Goal: Task Accomplishment & Management: Use online tool/utility

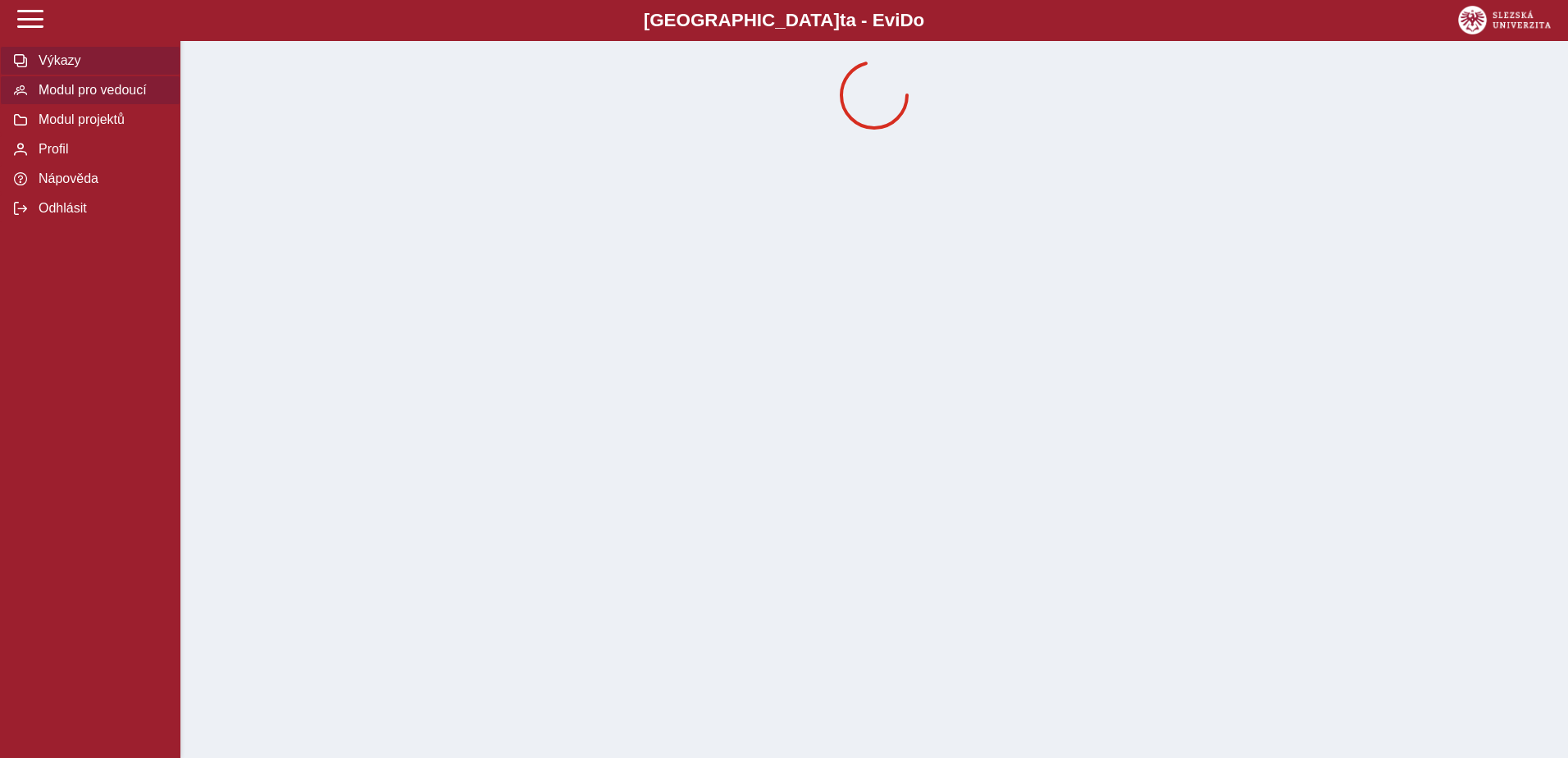
click at [84, 98] on span "Modul pro vedoucí" at bounding box center [100, 90] width 133 height 15
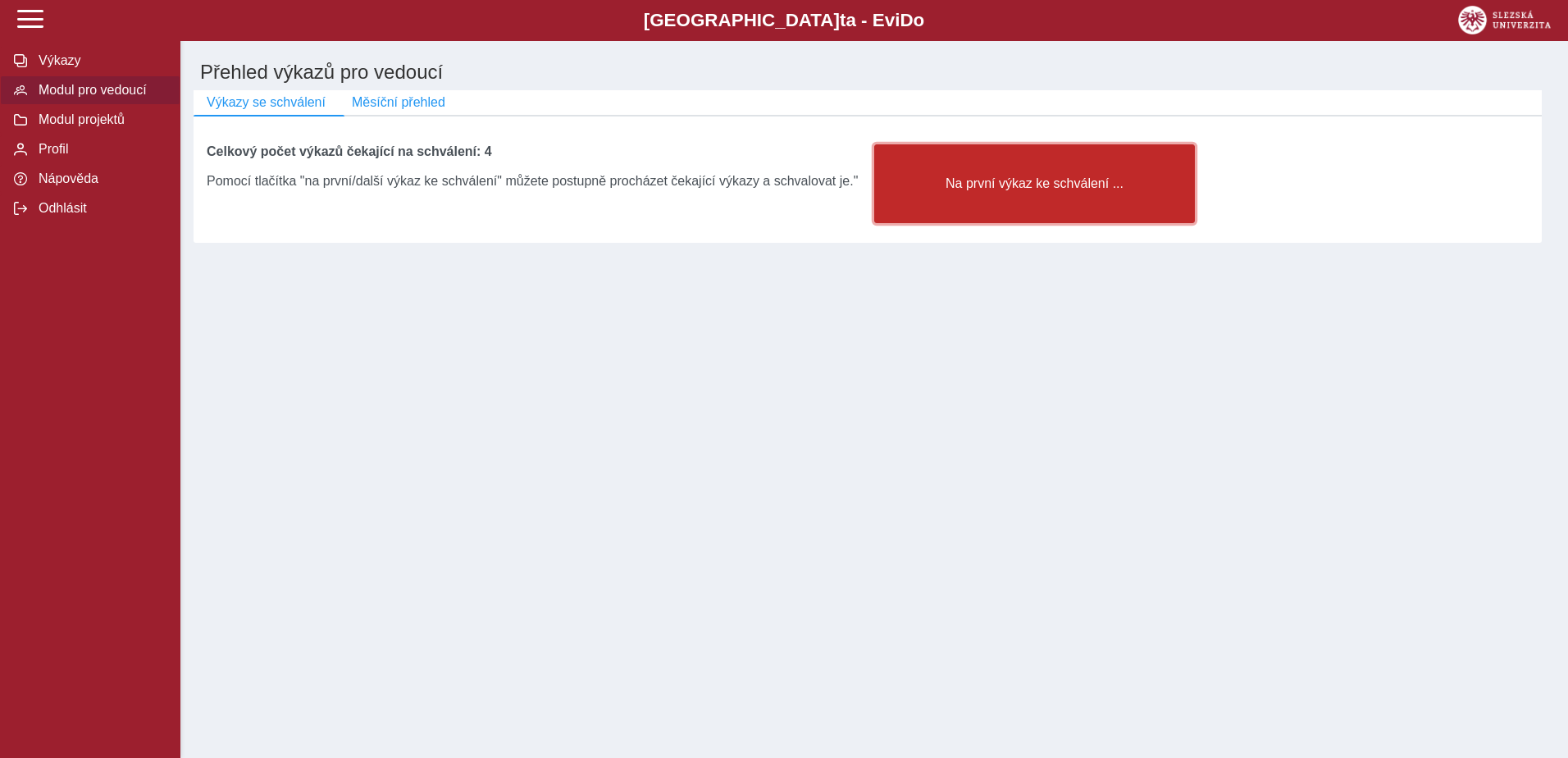
click at [1037, 190] on span "Na první výkaz ke schválení ..." at bounding box center [1035, 184] width 293 height 15
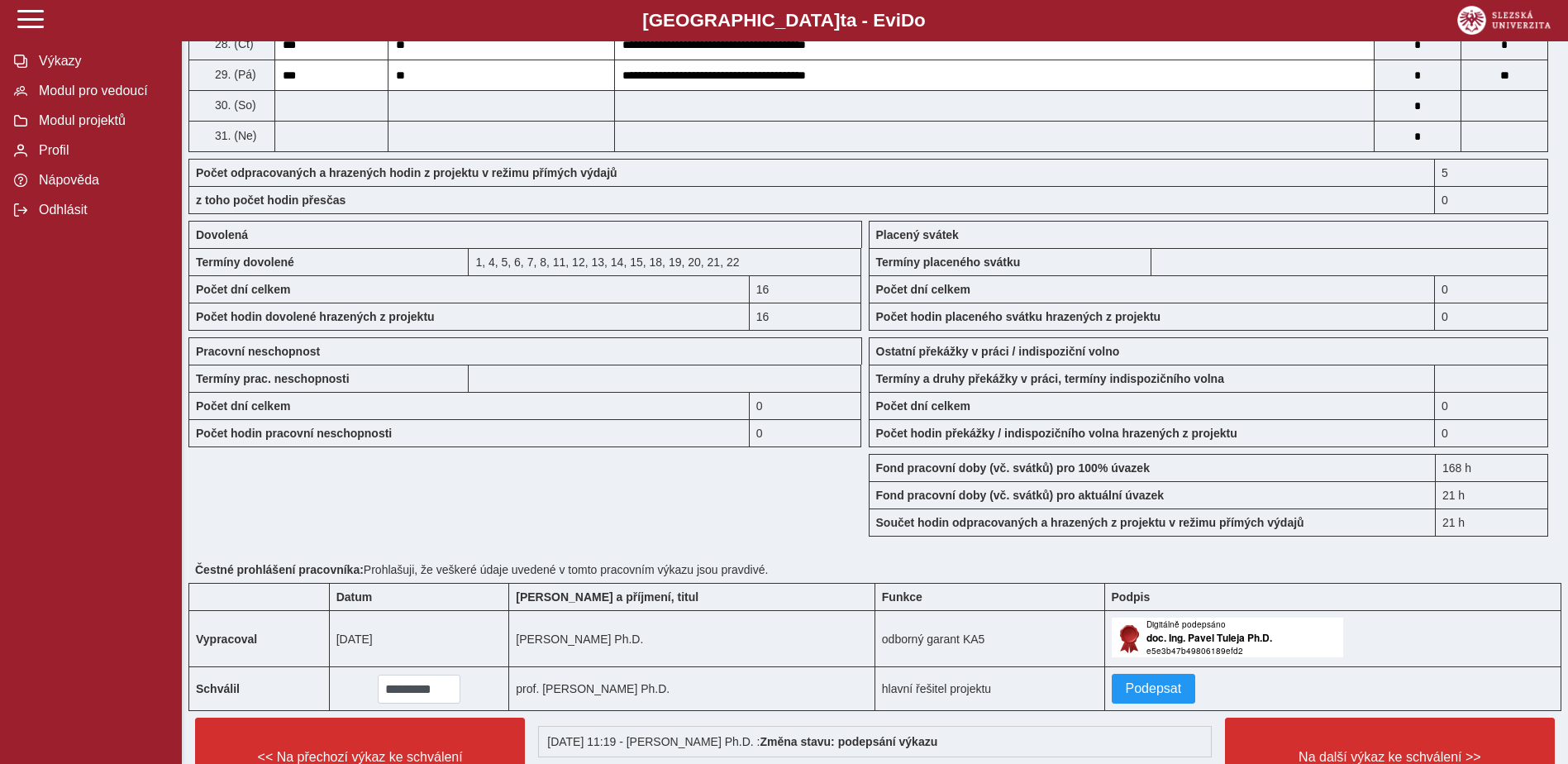
scroll to position [1240, 0]
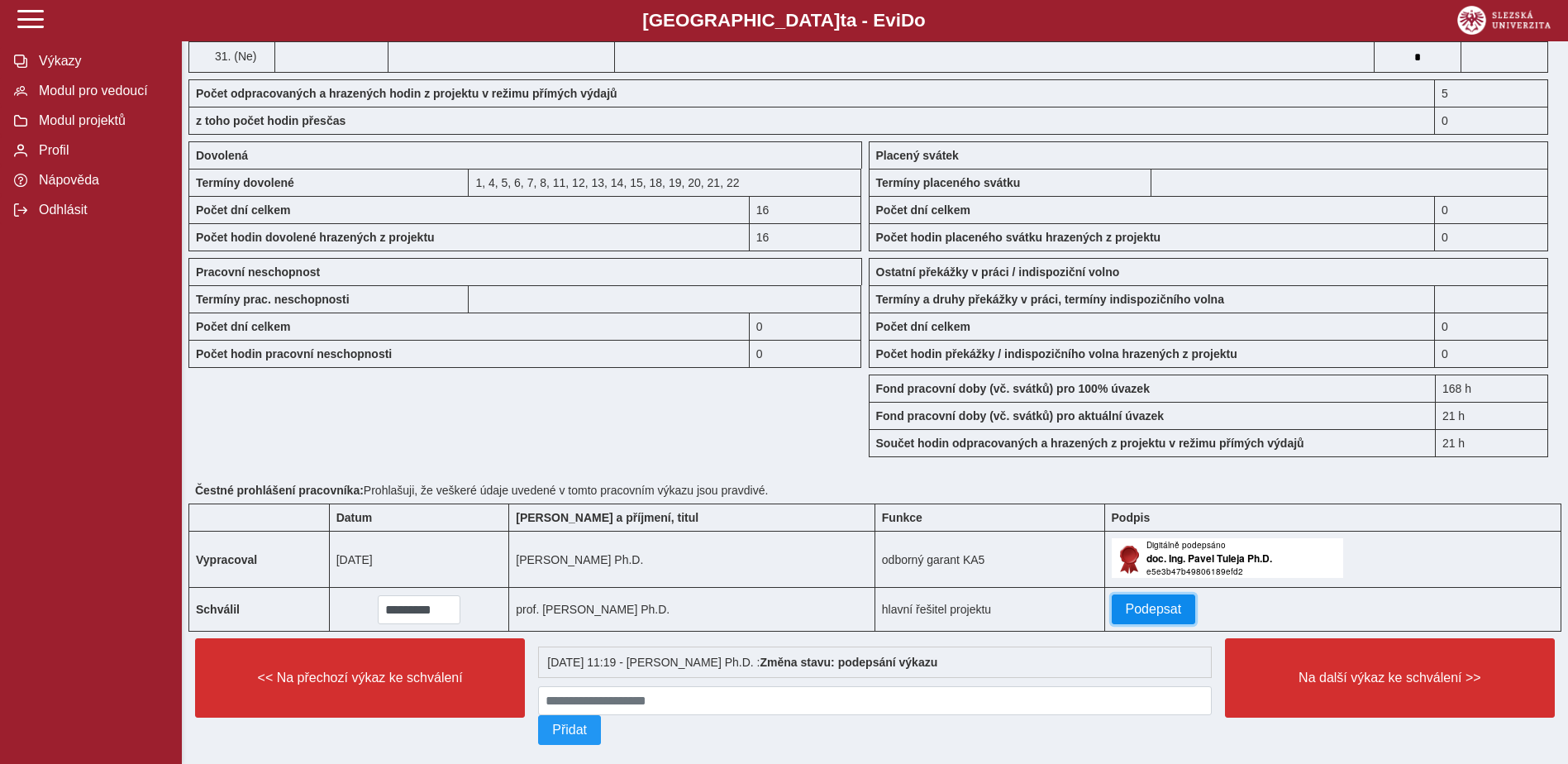
click at [1142, 610] on span "Podepsat" at bounding box center [1154, 610] width 56 height 15
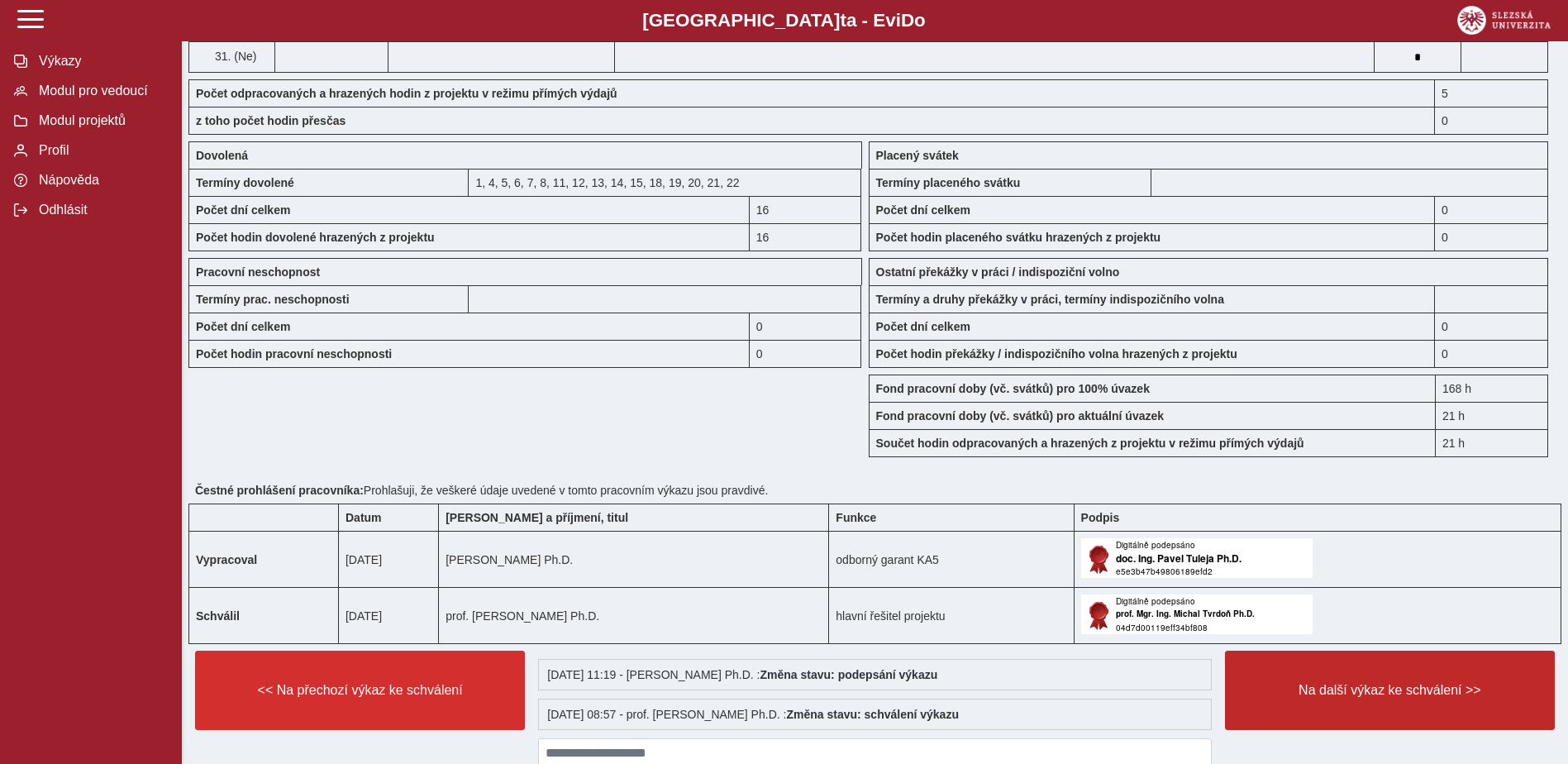
click at [1318, 688] on span "Na další výkaz ke schválení >>" at bounding box center [1390, 690] width 302 height 15
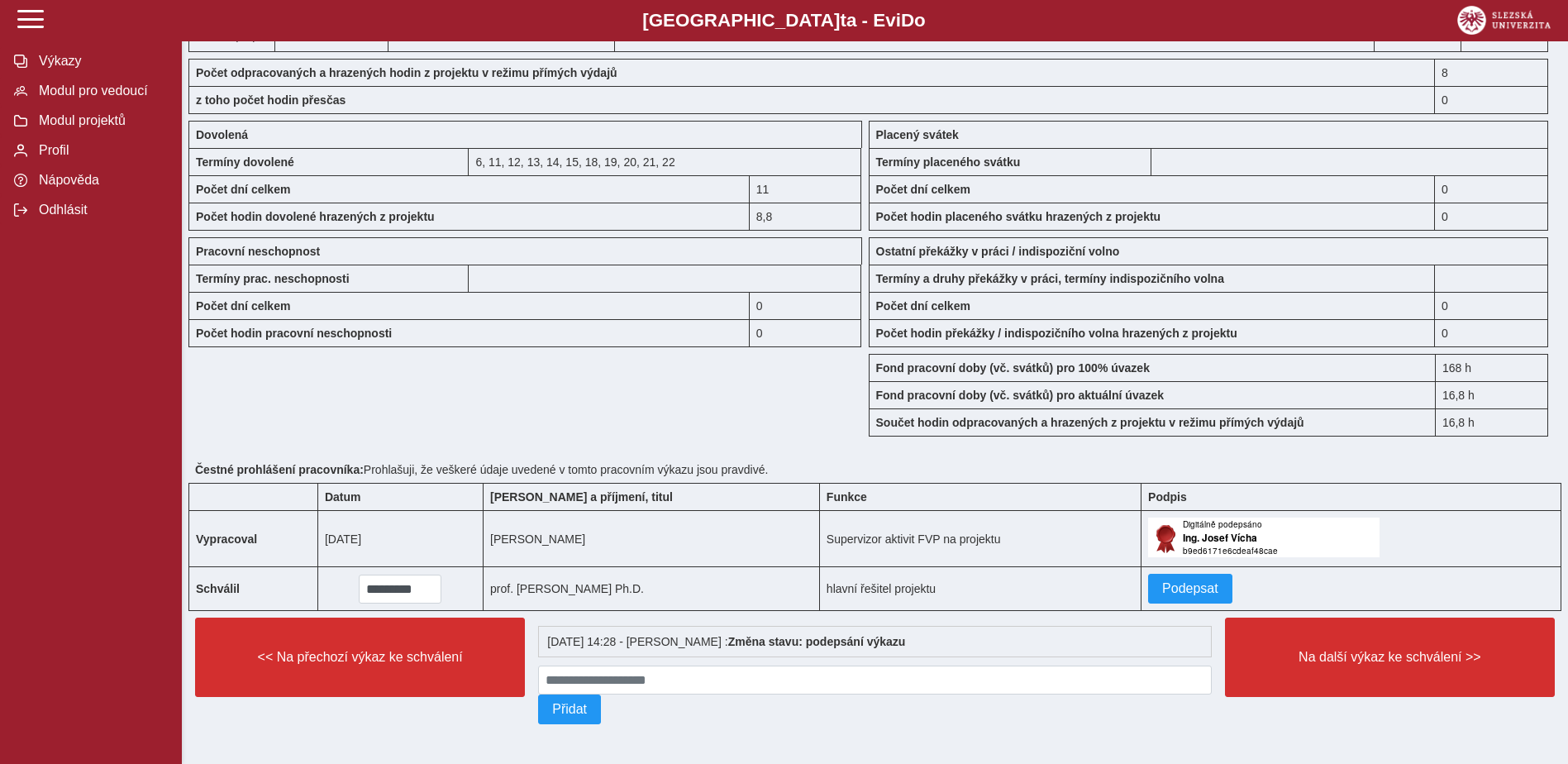
scroll to position [1269, 0]
click at [1186, 583] on span "Podepsat" at bounding box center [1191, 588] width 56 height 15
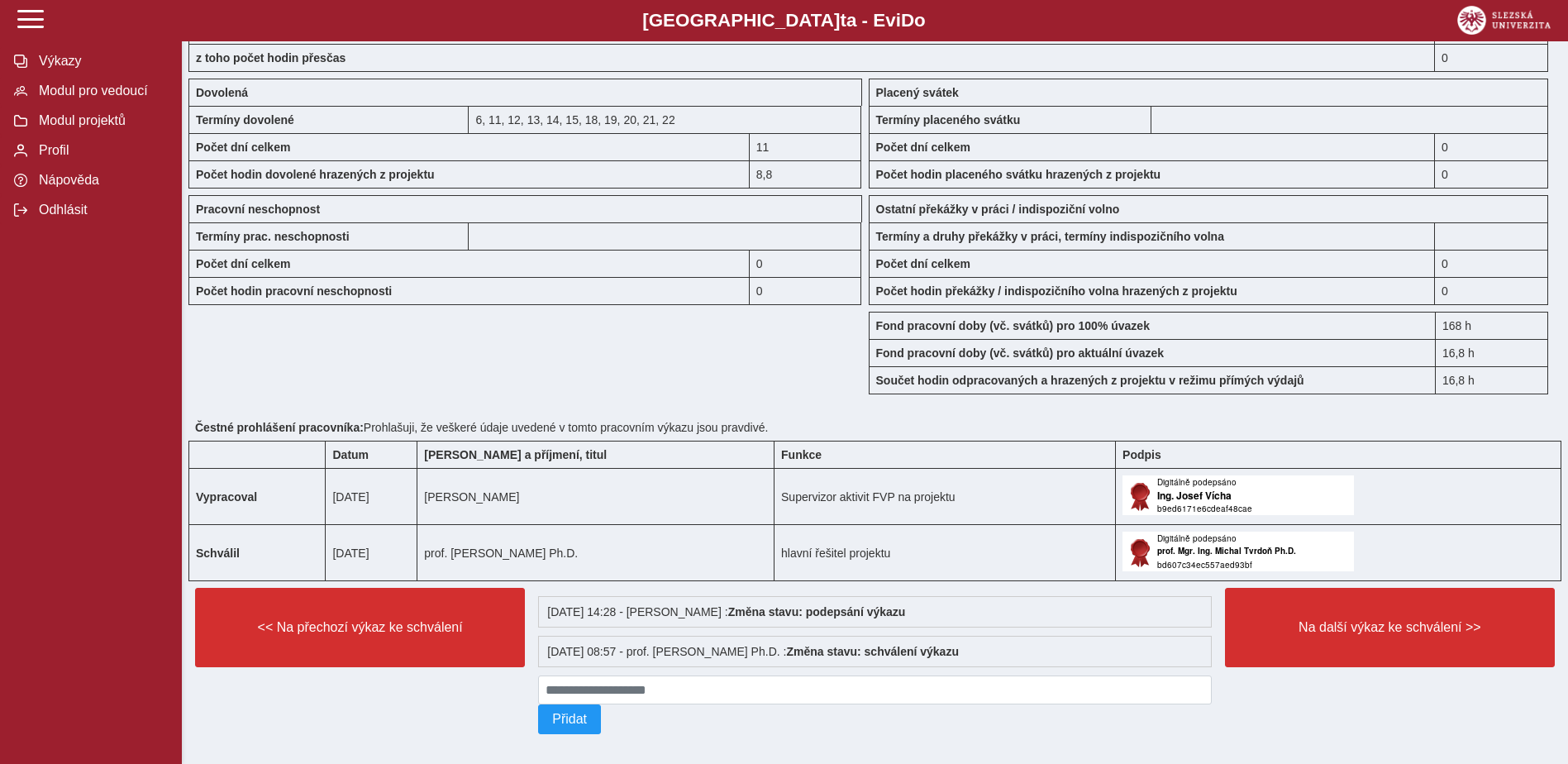
scroll to position [1319, 0]
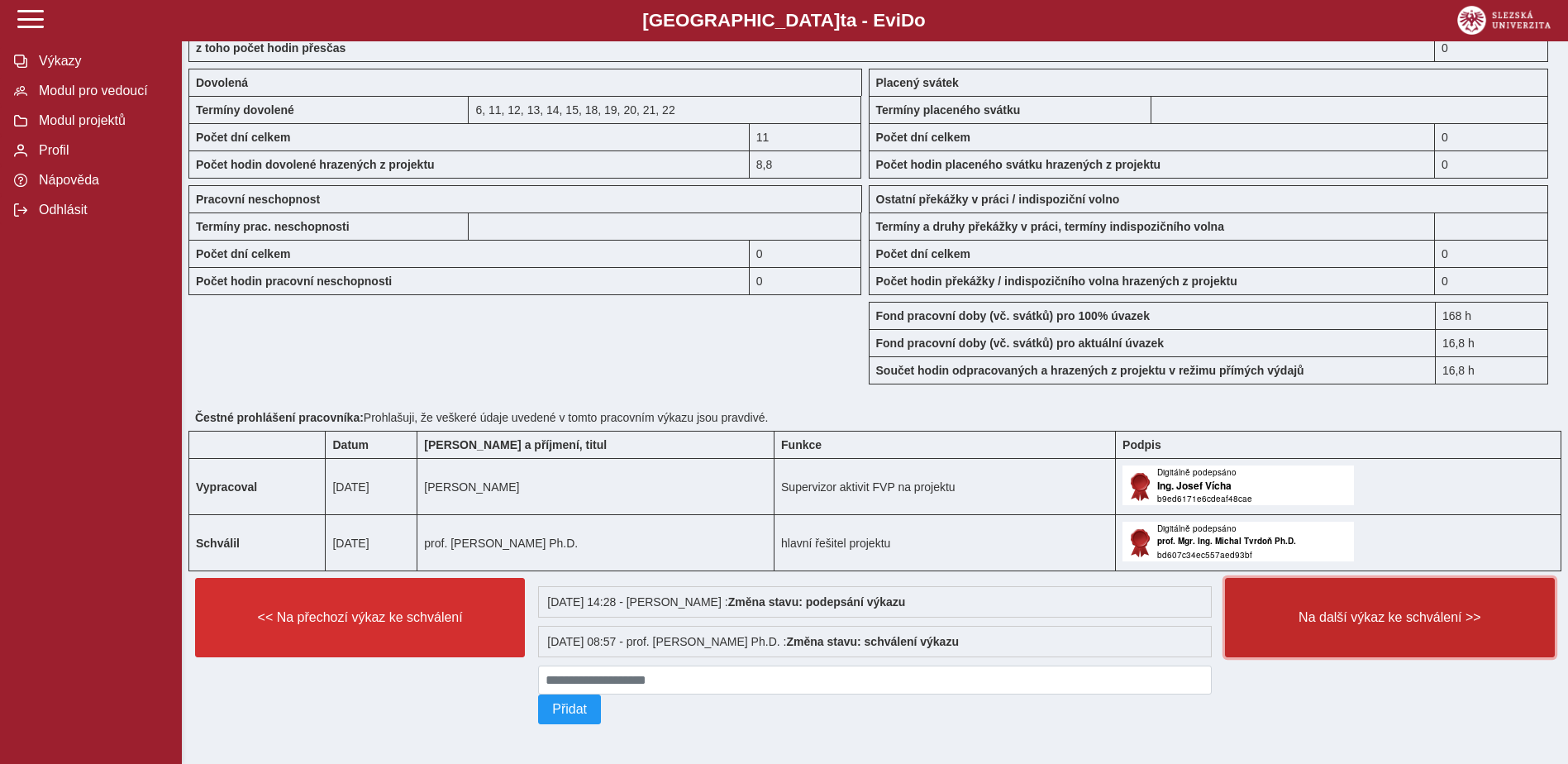
click at [1358, 610] on span "Na další výkaz ke schválení >>" at bounding box center [1390, 617] width 302 height 15
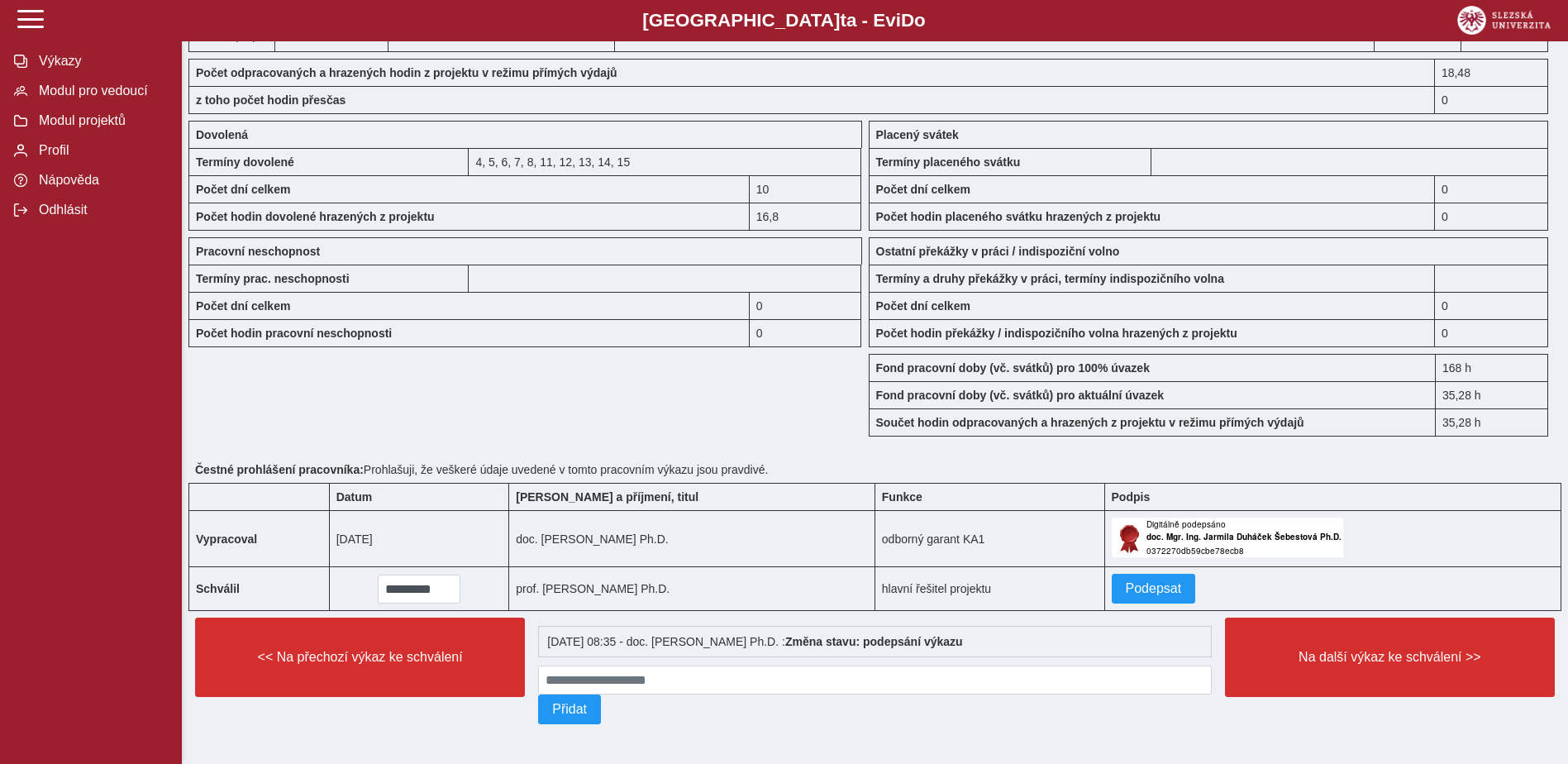
scroll to position [1269, 0]
click at [1182, 583] on span "Podepsat" at bounding box center [1154, 588] width 56 height 15
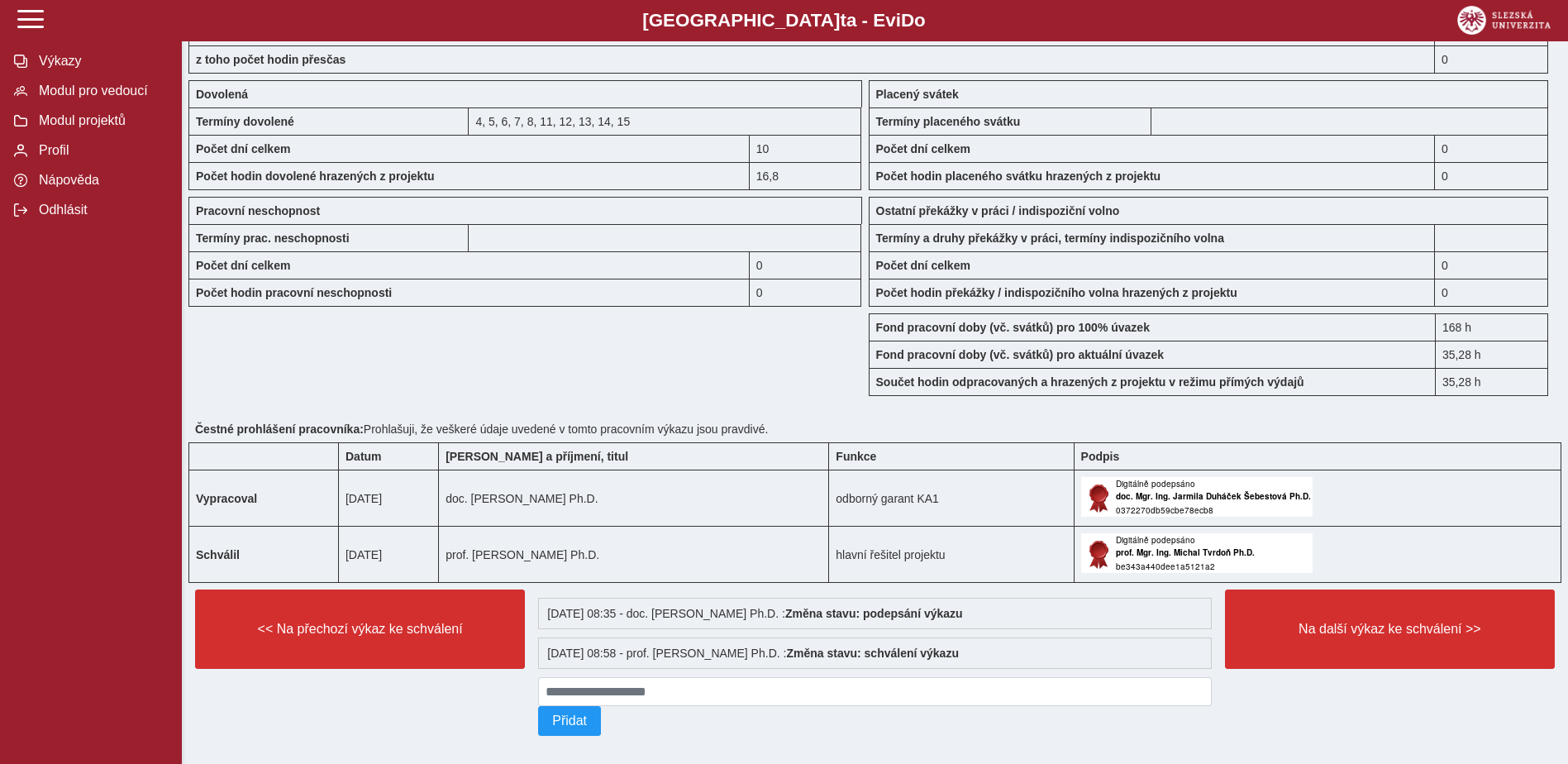
scroll to position [1319, 0]
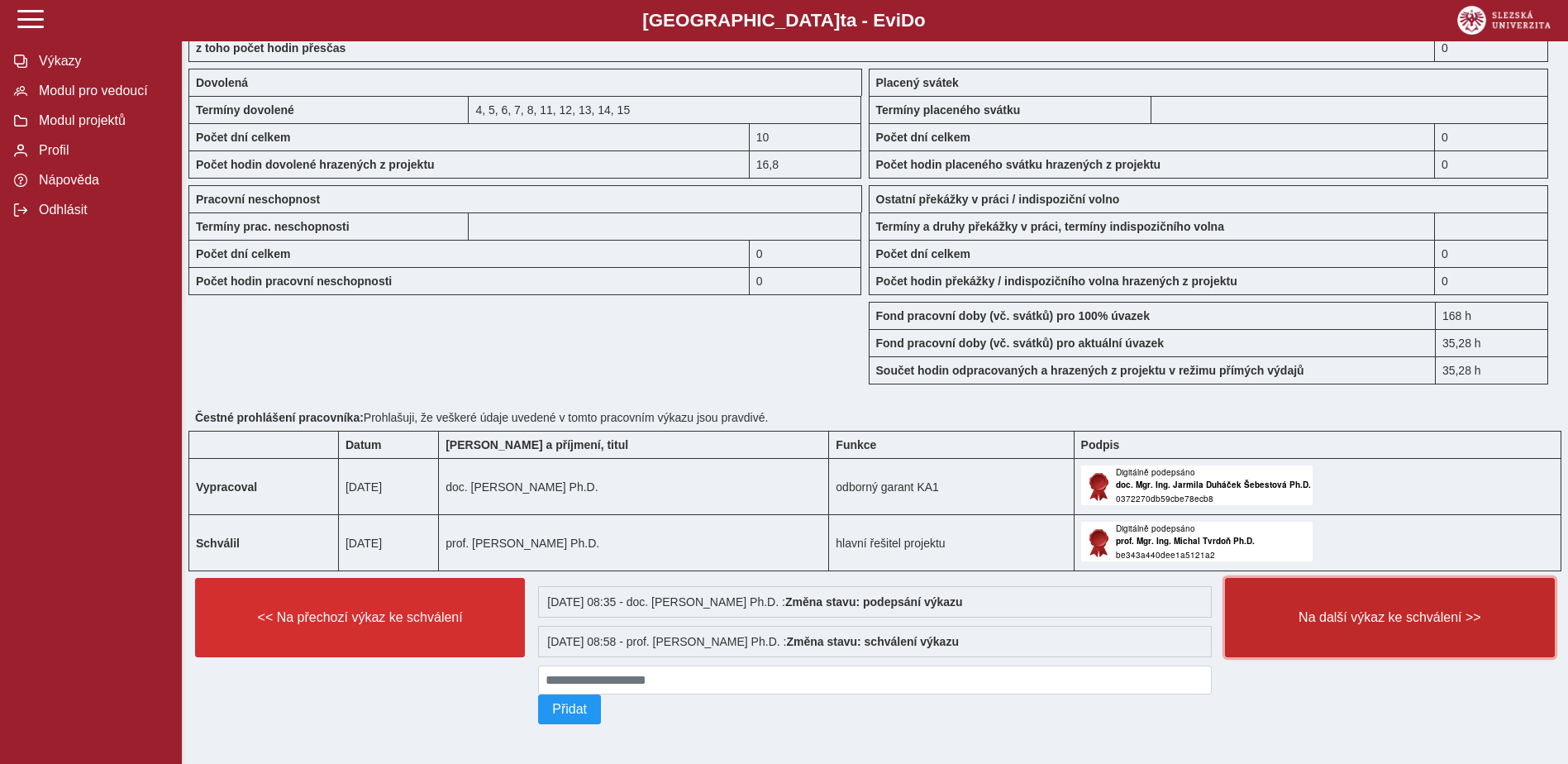
click at [1328, 620] on span "Na další výkaz ke schválení >>" at bounding box center [1390, 617] width 302 height 15
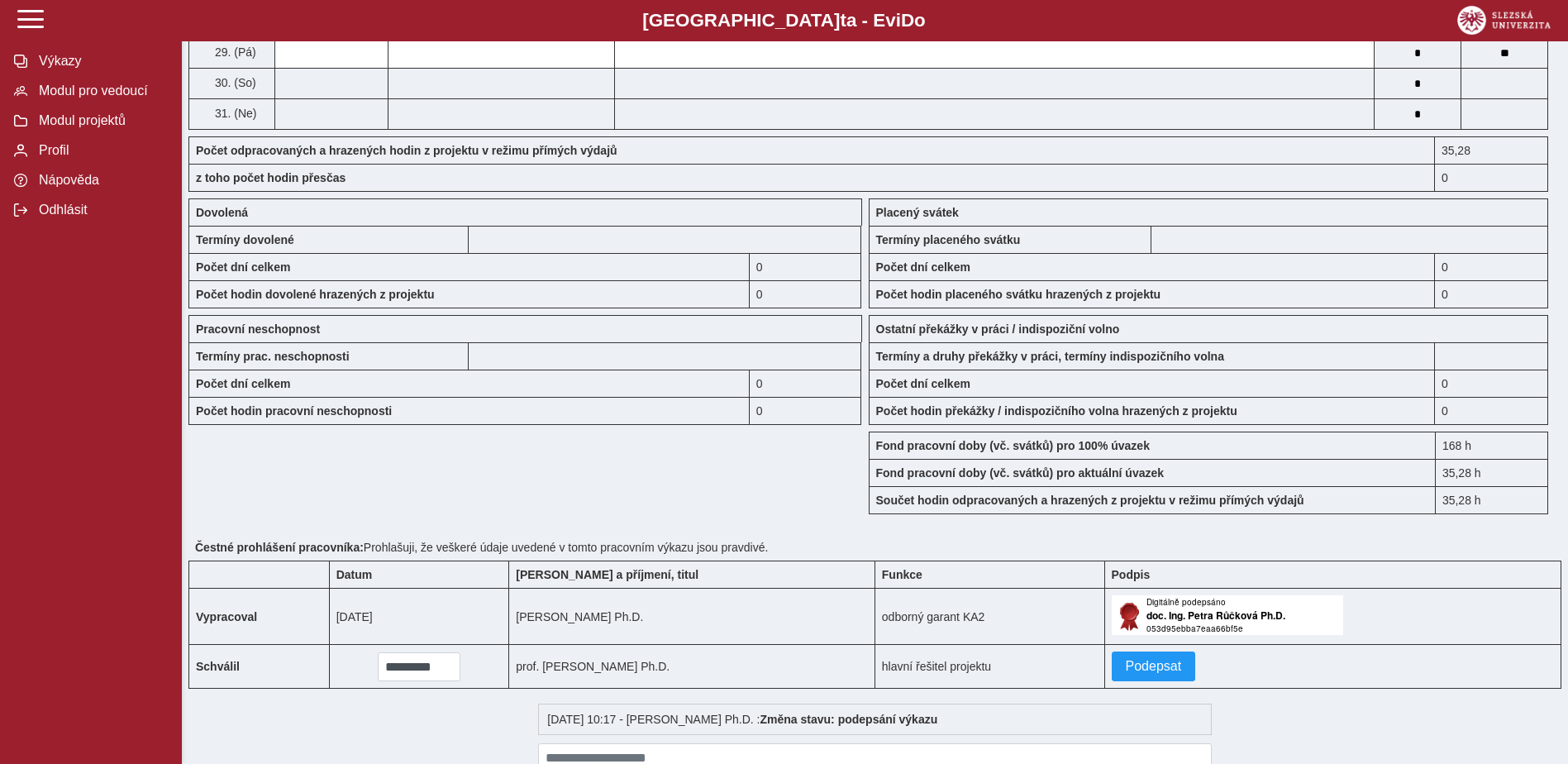
scroll to position [1216, 0]
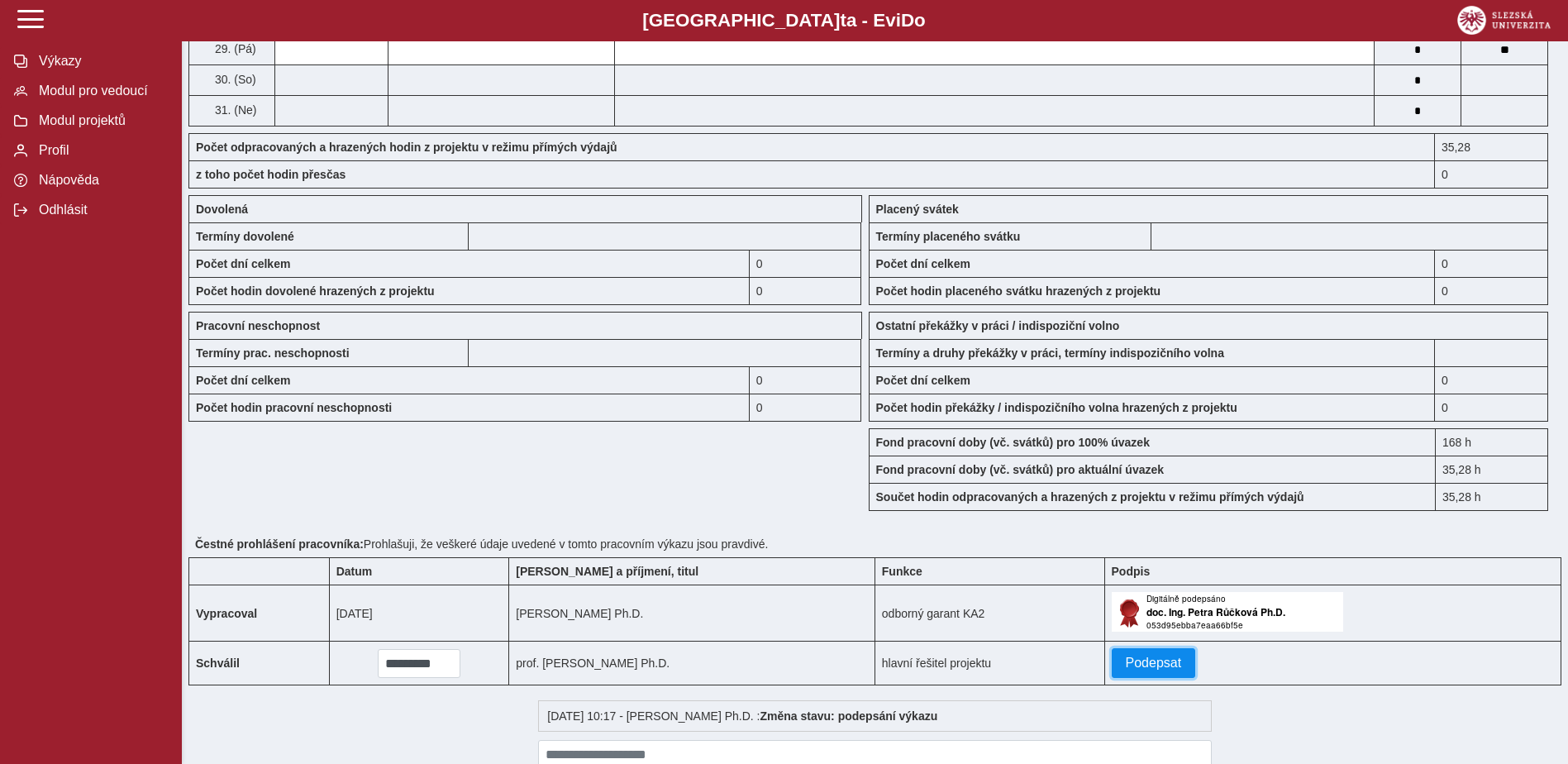
click at [1166, 660] on span "Podepsat" at bounding box center [1154, 663] width 56 height 15
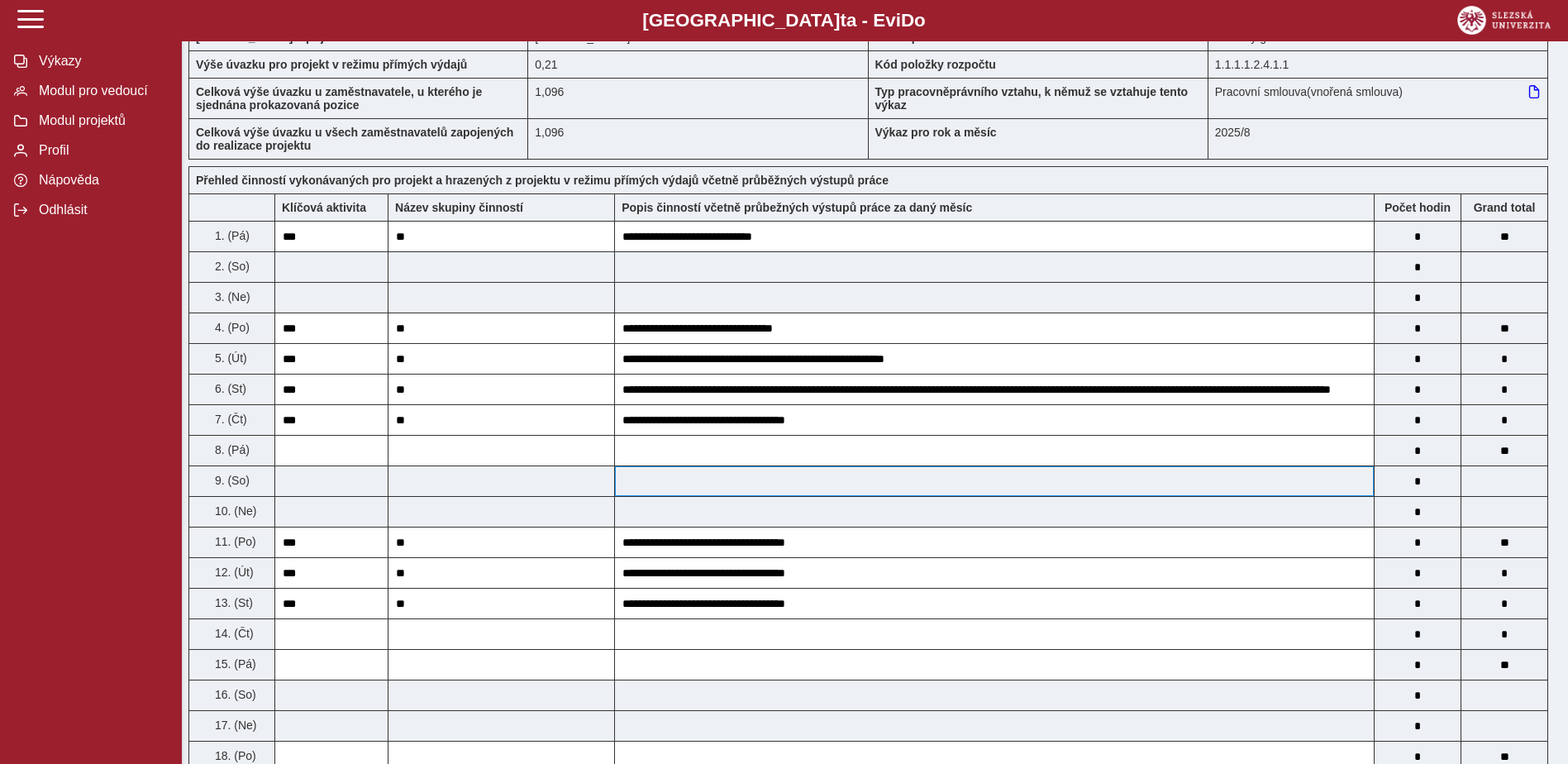
scroll to position [0, 0]
